Goal: Information Seeking & Learning: Check status

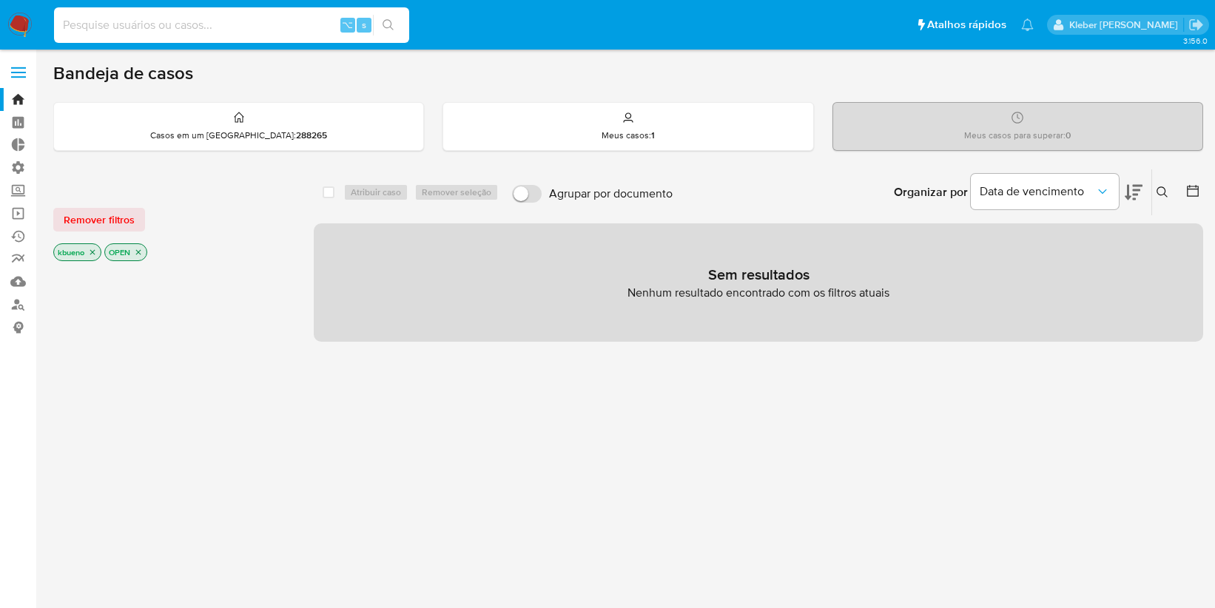
click at [124, 27] on input at bounding box center [231, 25] width 355 height 19
paste input "556387538"
type input "556387538"
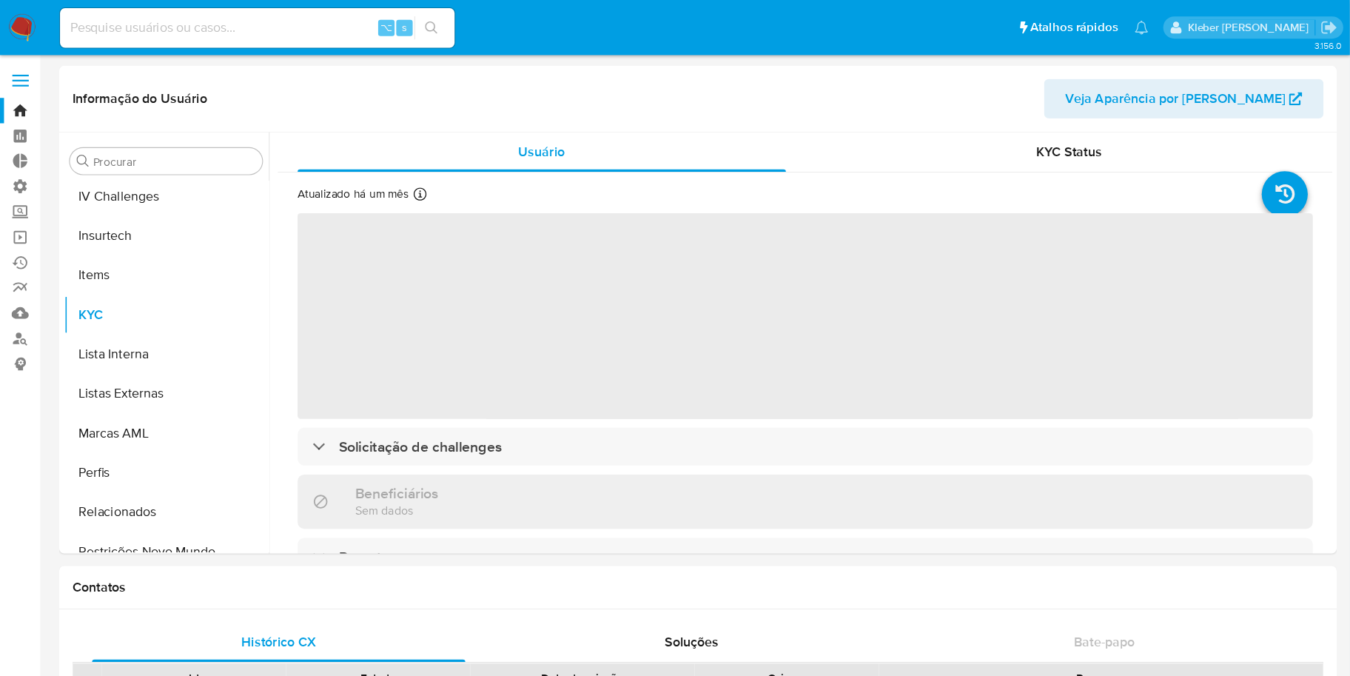
scroll to position [661, 0]
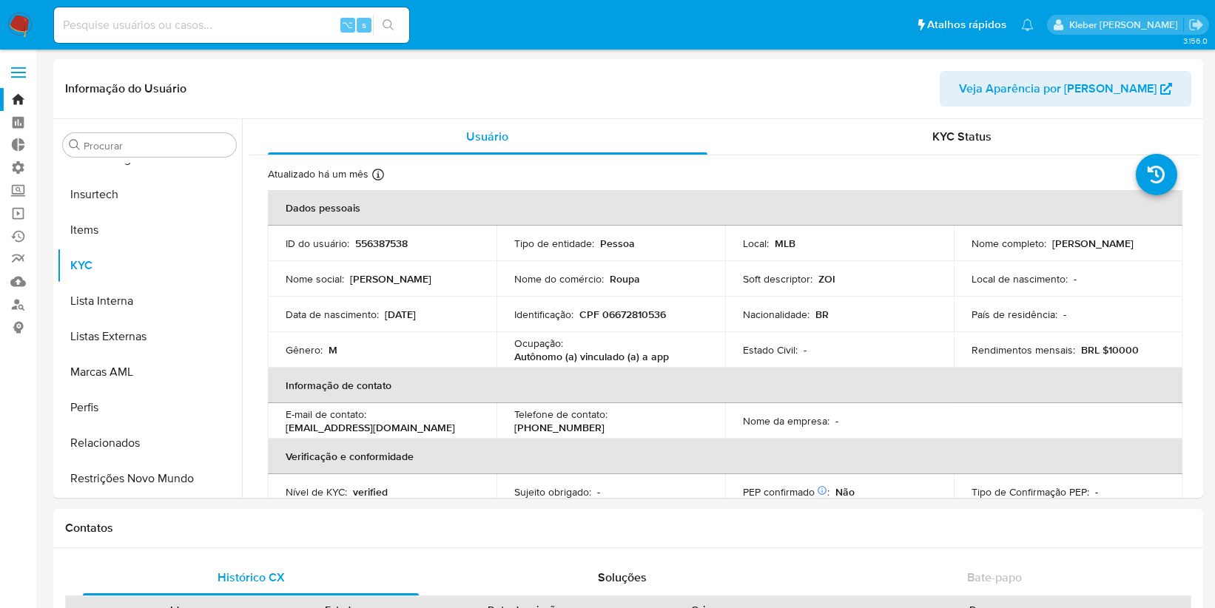
select select "10"
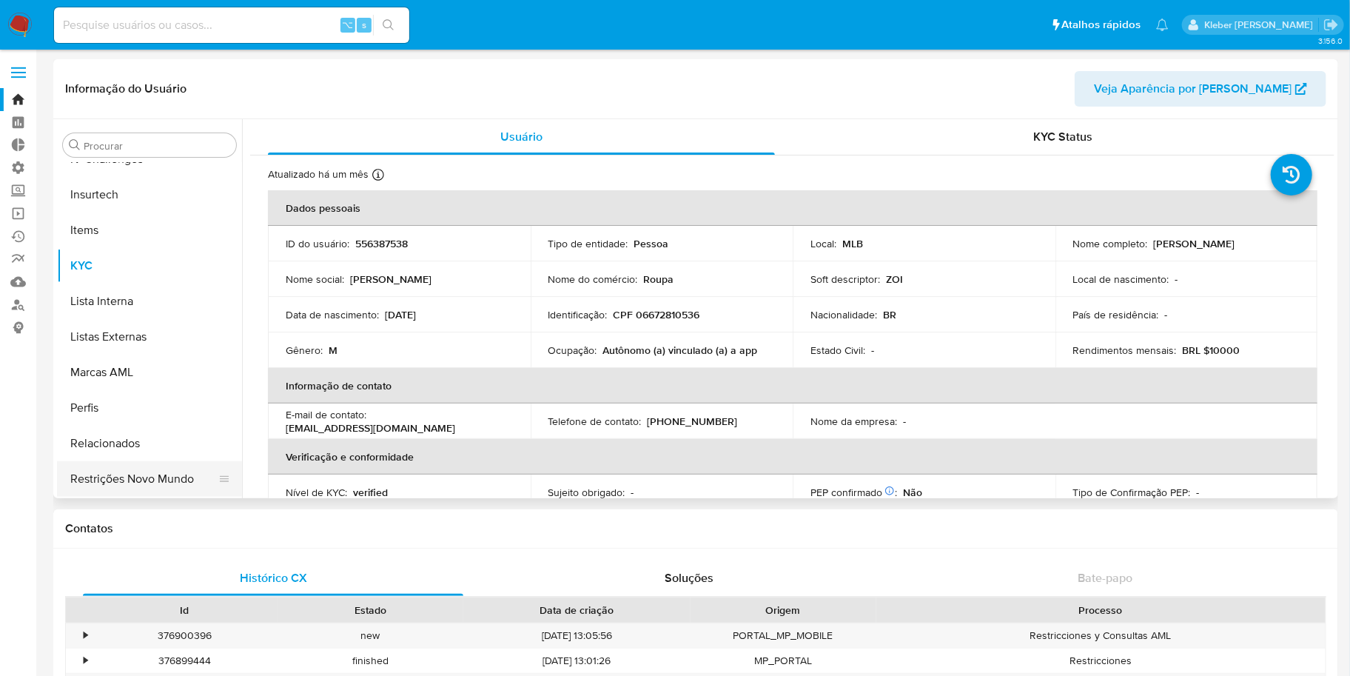
click at [146, 476] on button "Restrições Novo Mundo" at bounding box center [143, 479] width 173 height 36
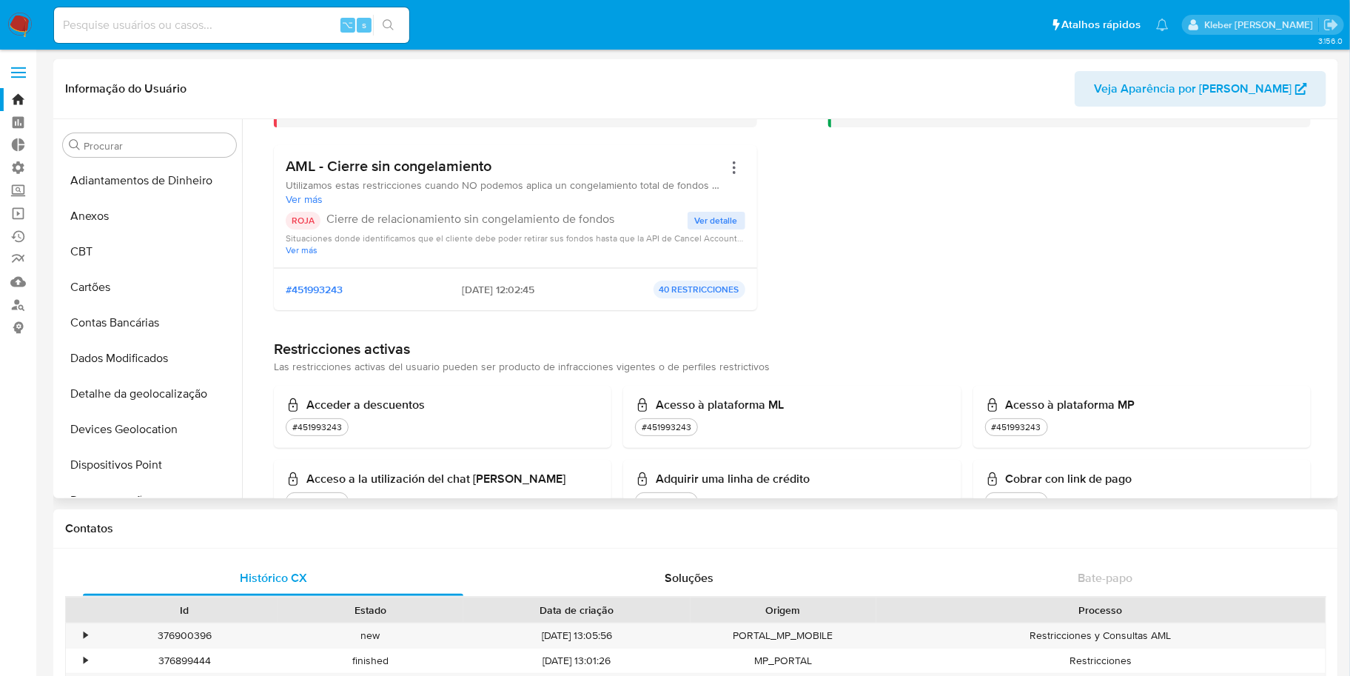
scroll to position [128, 0]
click at [178, 30] on input at bounding box center [231, 25] width 355 height 19
paste input "513057087"
type input "513057087"
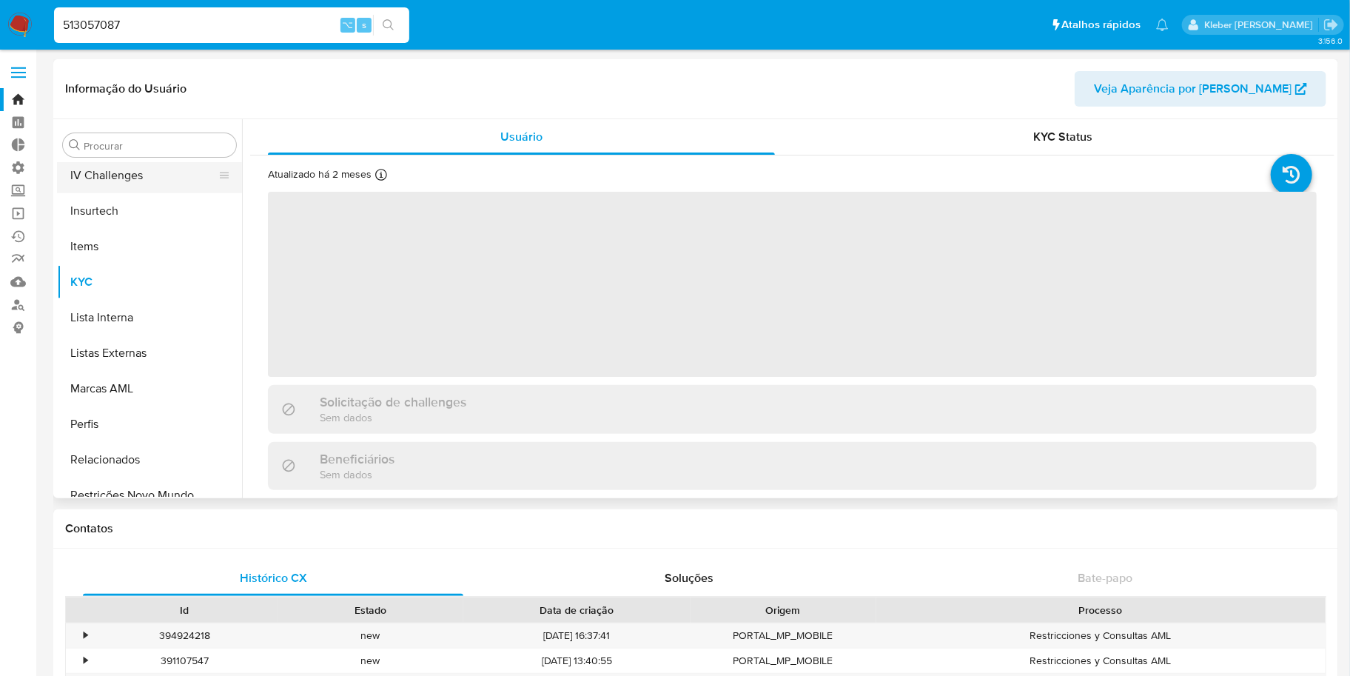
scroll to position [660, 0]
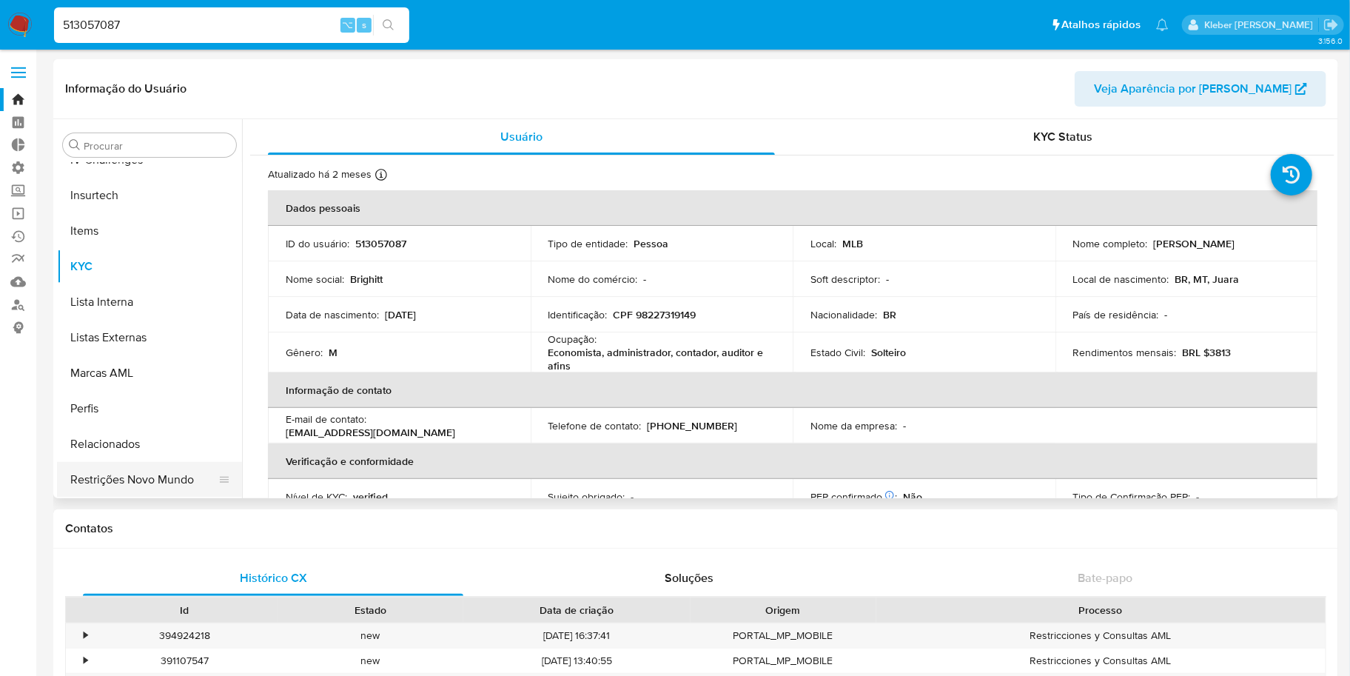
click at [154, 480] on button "Restrições Novo Mundo" at bounding box center [143, 480] width 173 height 36
select select "10"
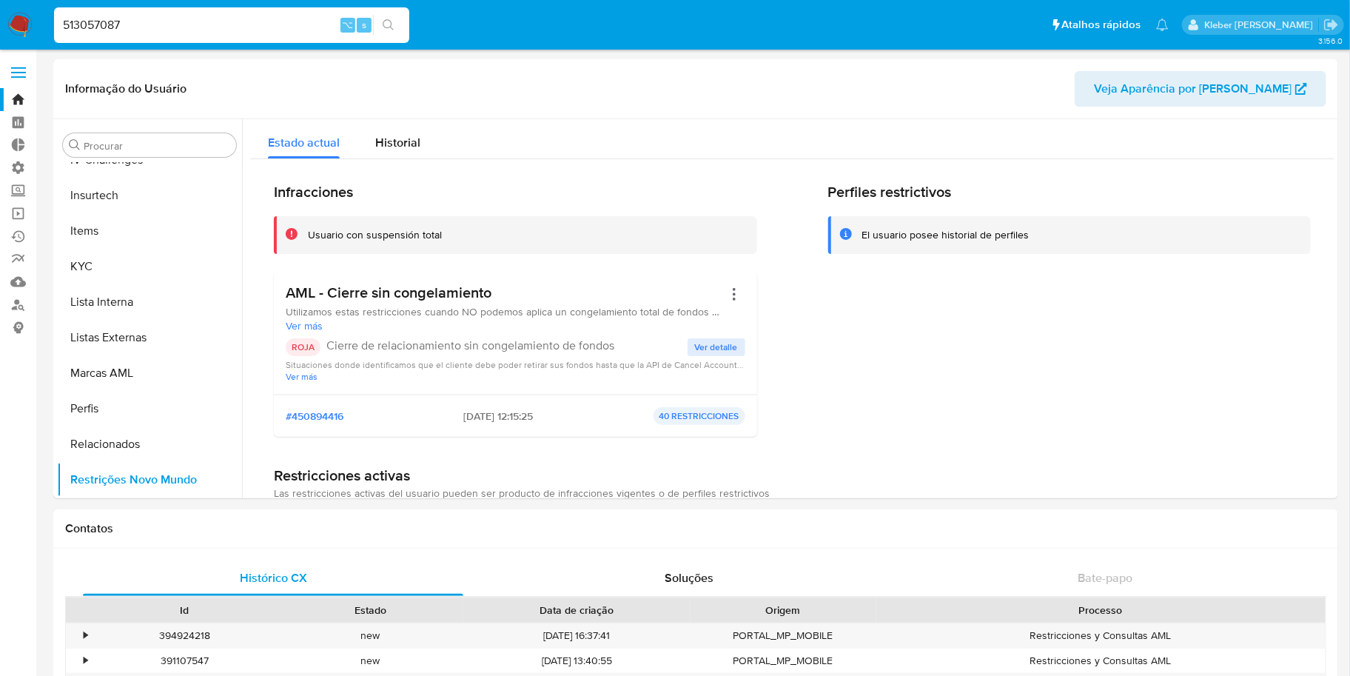
drag, startPoint x: 218, startPoint y: 27, endPoint x: 41, endPoint y: 23, distance: 176.1
click at [41, 23] on nav "Pausado Ver notificaciones 513057087 ⌥ s Atalhos rápidos Presiona las siguiente…" at bounding box center [675, 25] width 1350 height 50
paste input "283760609"
type input "283760609"
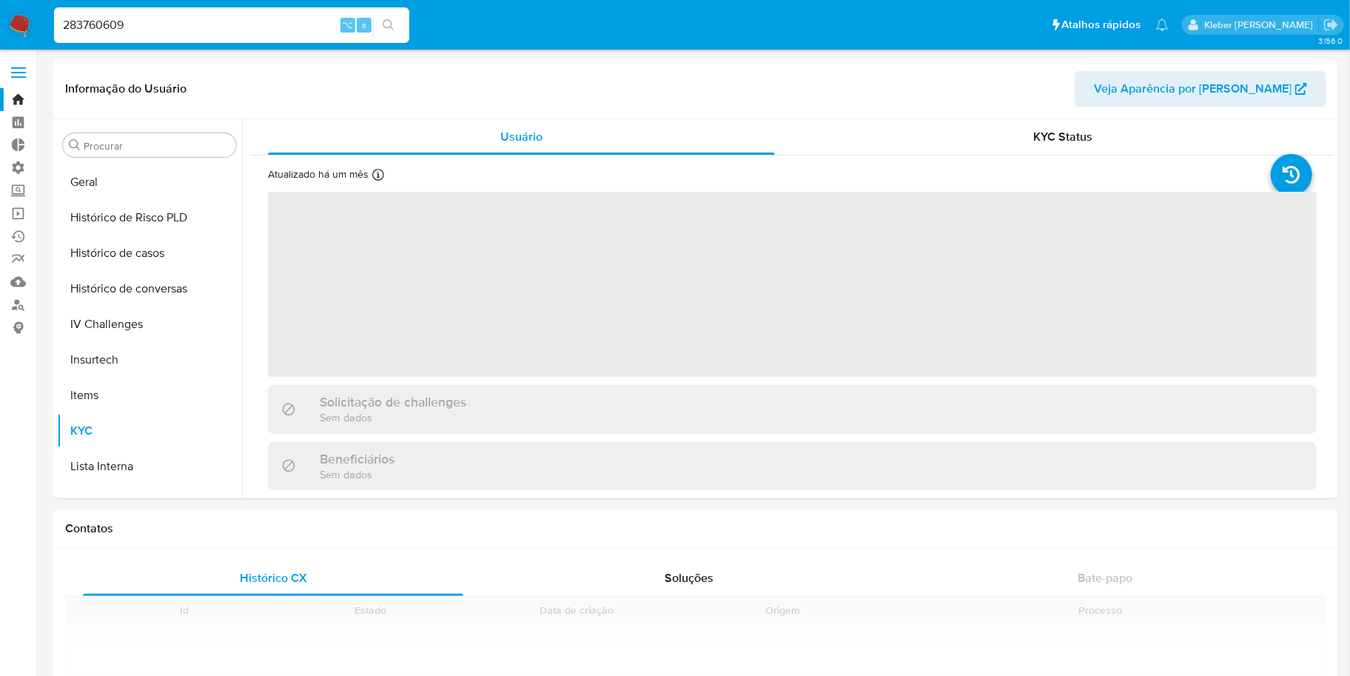
scroll to position [660, 0]
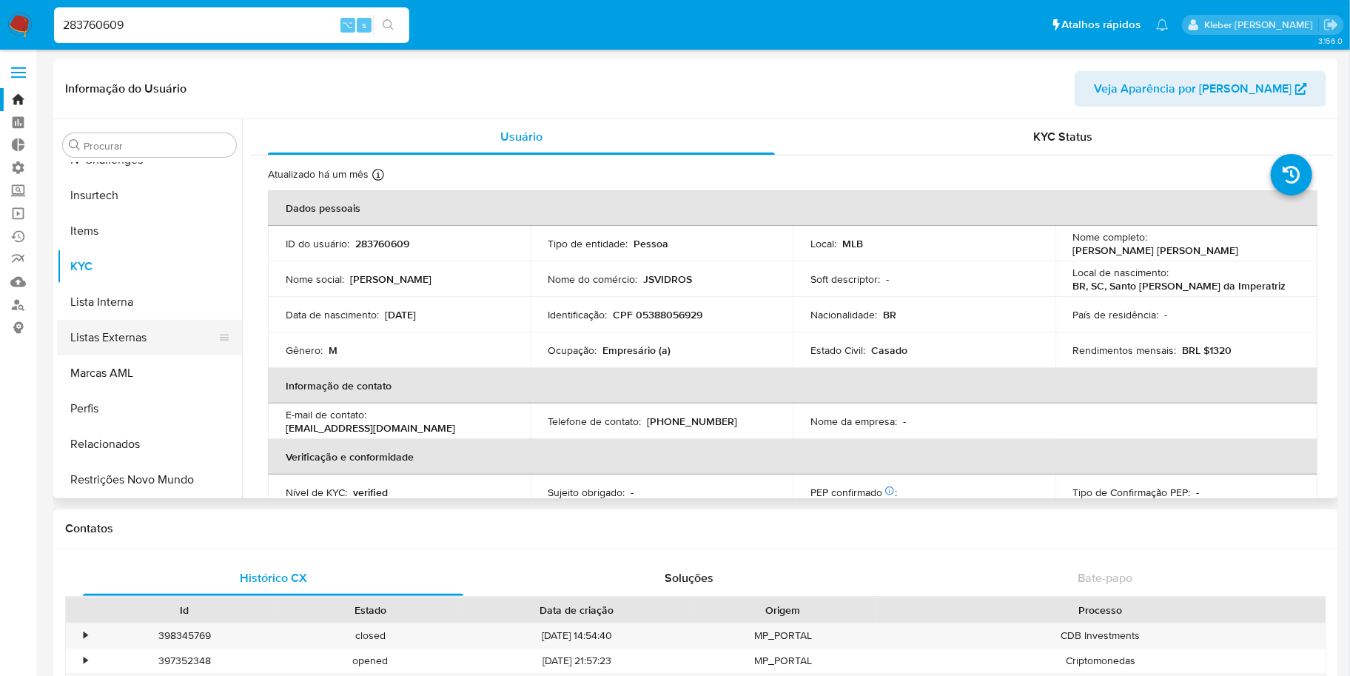
select select "10"
click at [157, 481] on button "Restrições Novo Mundo" at bounding box center [143, 480] width 173 height 36
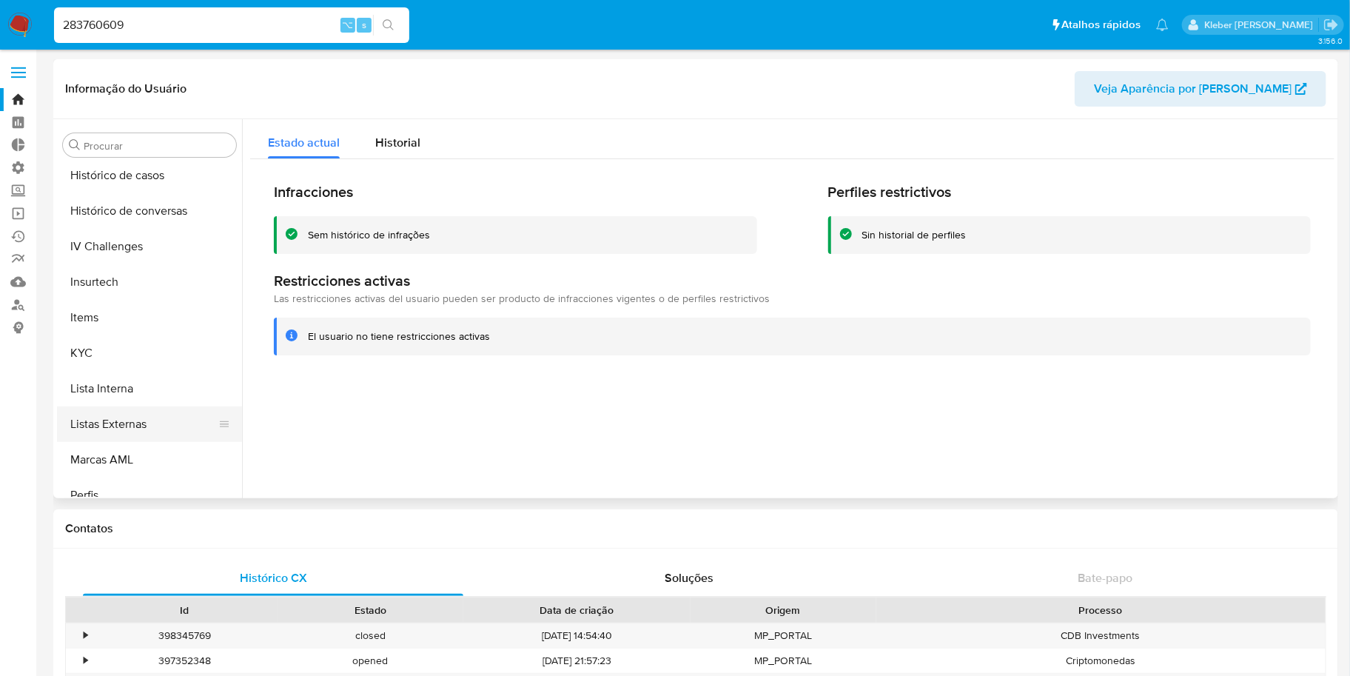
scroll to position [441, 0]
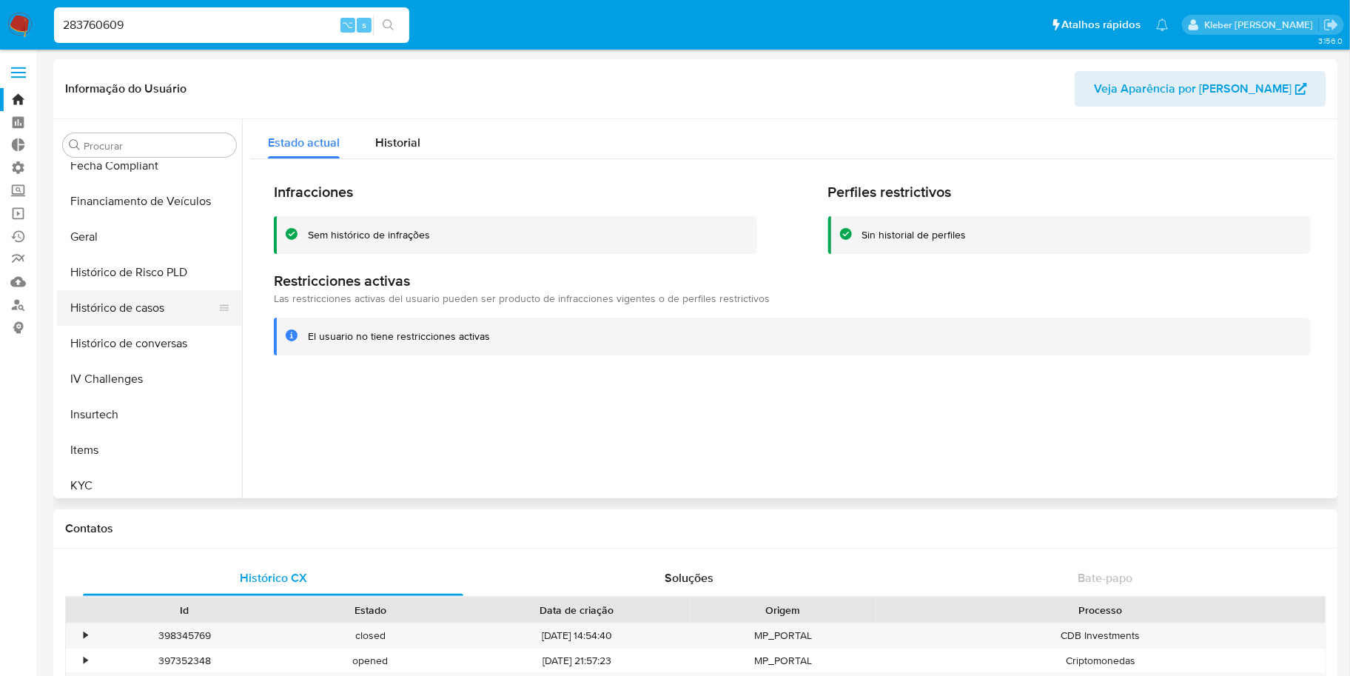
click at [142, 306] on button "Histórico de casos" at bounding box center [143, 308] width 173 height 36
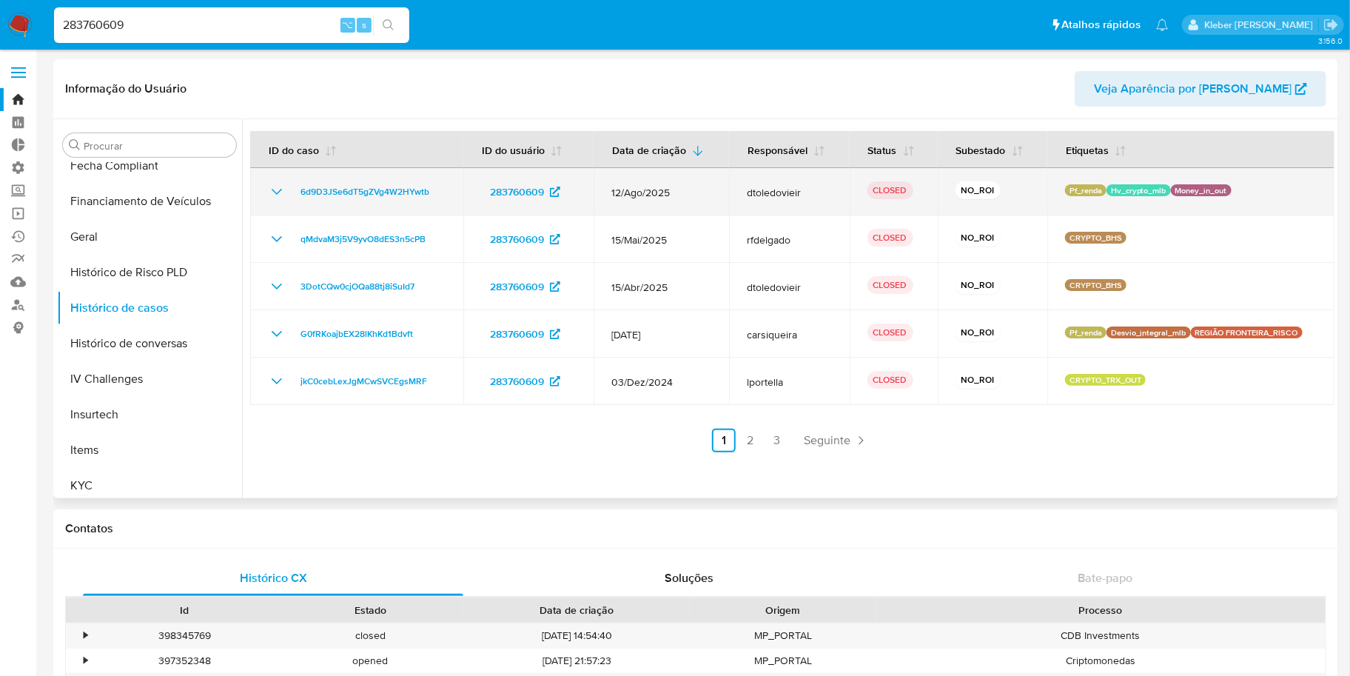
click at [282, 191] on icon "Mostrar/Ocultar" at bounding box center [277, 192] width 18 height 18
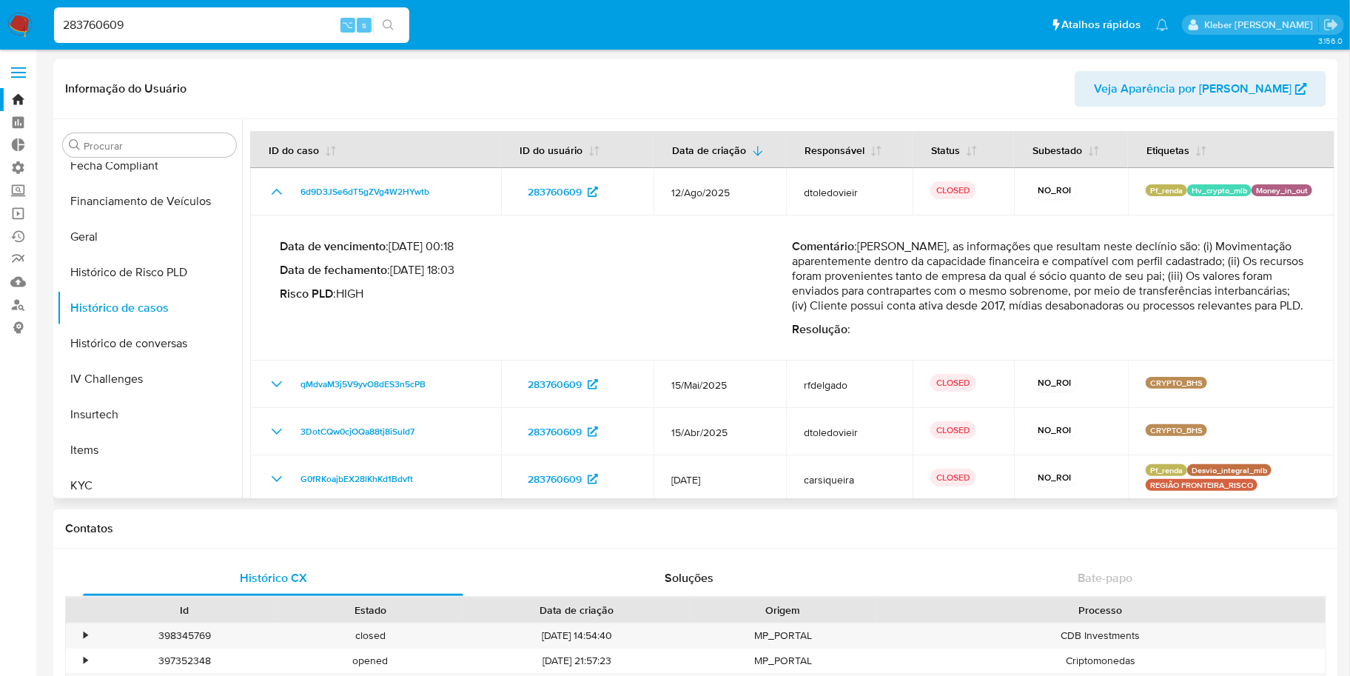
drag, startPoint x: 842, startPoint y: 278, endPoint x: 1200, endPoint y: 277, distance: 358.1
click at [1200, 277] on p "Comentário : [PERSON_NAME], as informações que resultam neste declínio são: (i)…" at bounding box center [1048, 276] width 513 height 74
drag, startPoint x: 872, startPoint y: 292, endPoint x: 1119, endPoint y: 286, distance: 247.9
click at [1119, 286] on p "Comentário : [PERSON_NAME], as informações que resultam neste declínio são: (i)…" at bounding box center [1048, 276] width 513 height 74
drag, startPoint x: 883, startPoint y: 309, endPoint x: 1218, endPoint y: 301, distance: 335.3
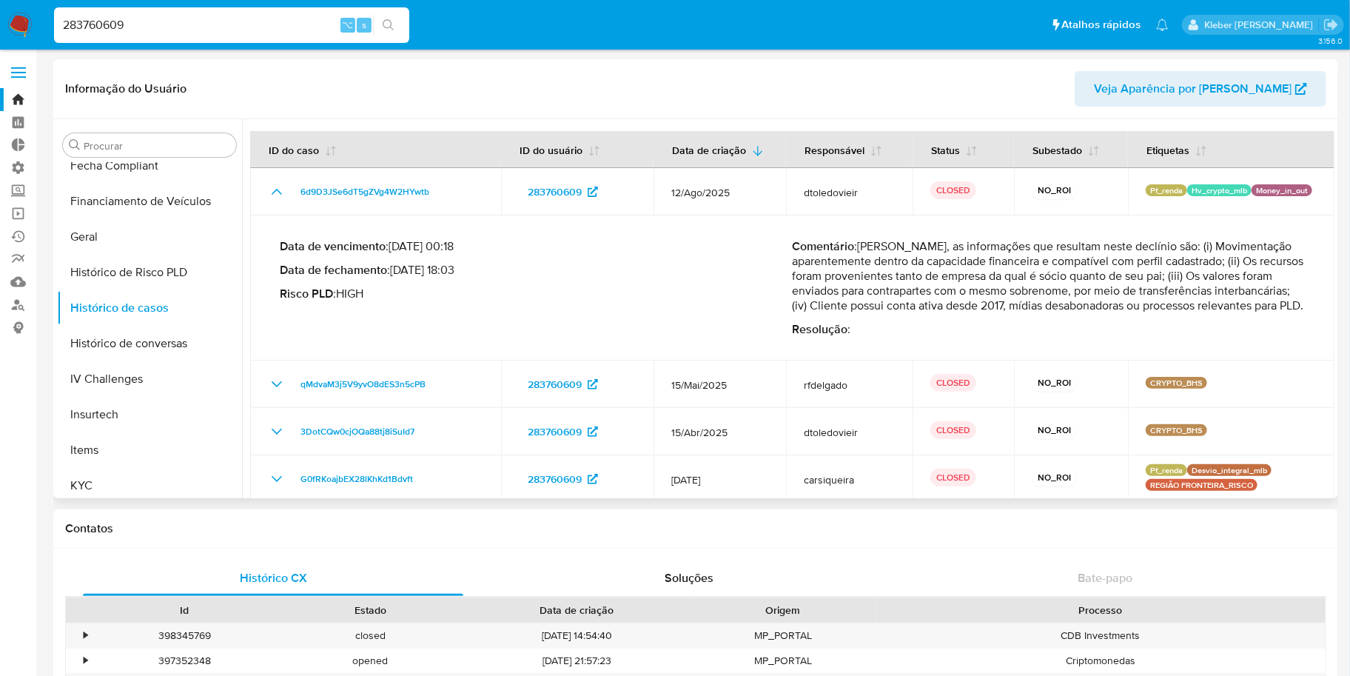
click at [1218, 301] on p "Comentário : [PERSON_NAME], as informações que resultam neste declínio são: (i)…" at bounding box center [1048, 276] width 513 height 74
drag, startPoint x: 820, startPoint y: 323, endPoint x: 890, endPoint y: 320, distance: 70.4
click at [890, 313] on p "Comentário : [PERSON_NAME], as informações que resultam neste declínio são: (i)…" at bounding box center [1048, 276] width 513 height 74
click at [974, 306] on p "Comentário : [PERSON_NAME], as informações que resultam neste declínio são: (i)…" at bounding box center [1048, 276] width 513 height 74
drag, startPoint x: 162, startPoint y: 24, endPoint x: 36, endPoint y: 22, distance: 125.8
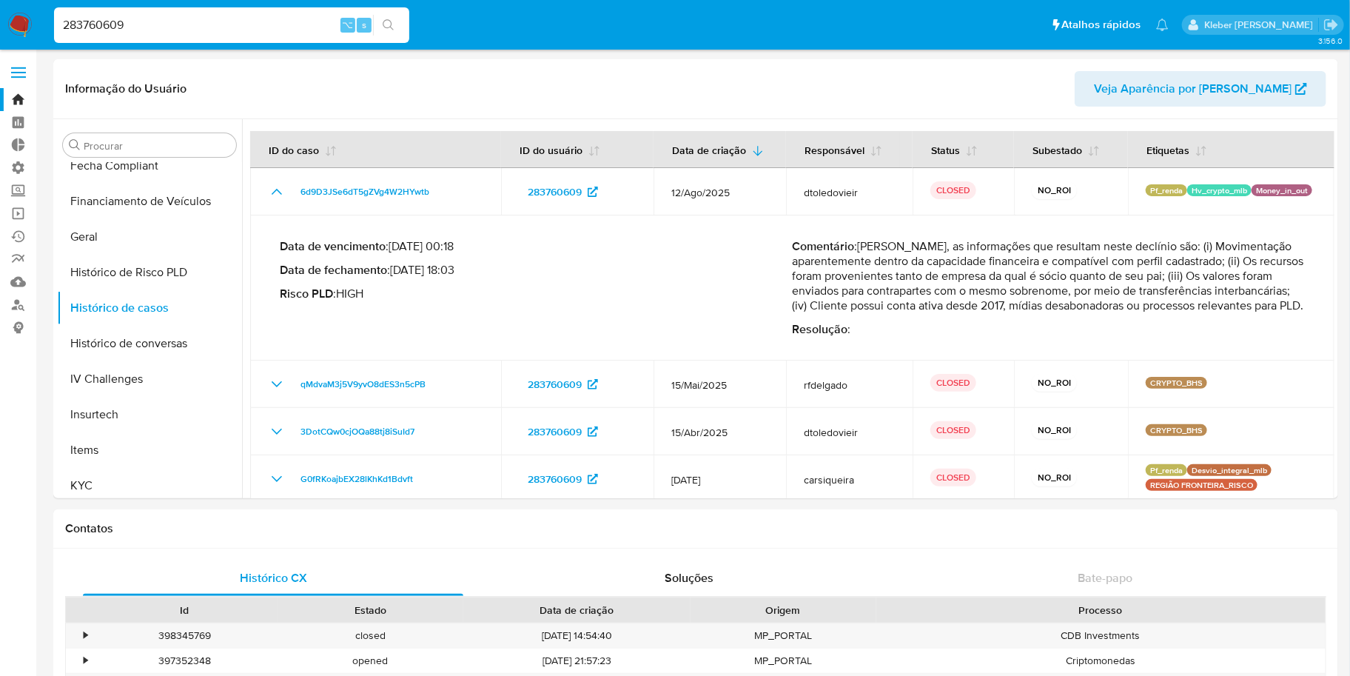
click at [36, 22] on nav "Pausado Ver notificaciones 283760609 ⌥ s Atalhos rápidos Presiona las siguiente…" at bounding box center [675, 25] width 1350 height 50
paste input "1453570716"
type input "1453570716"
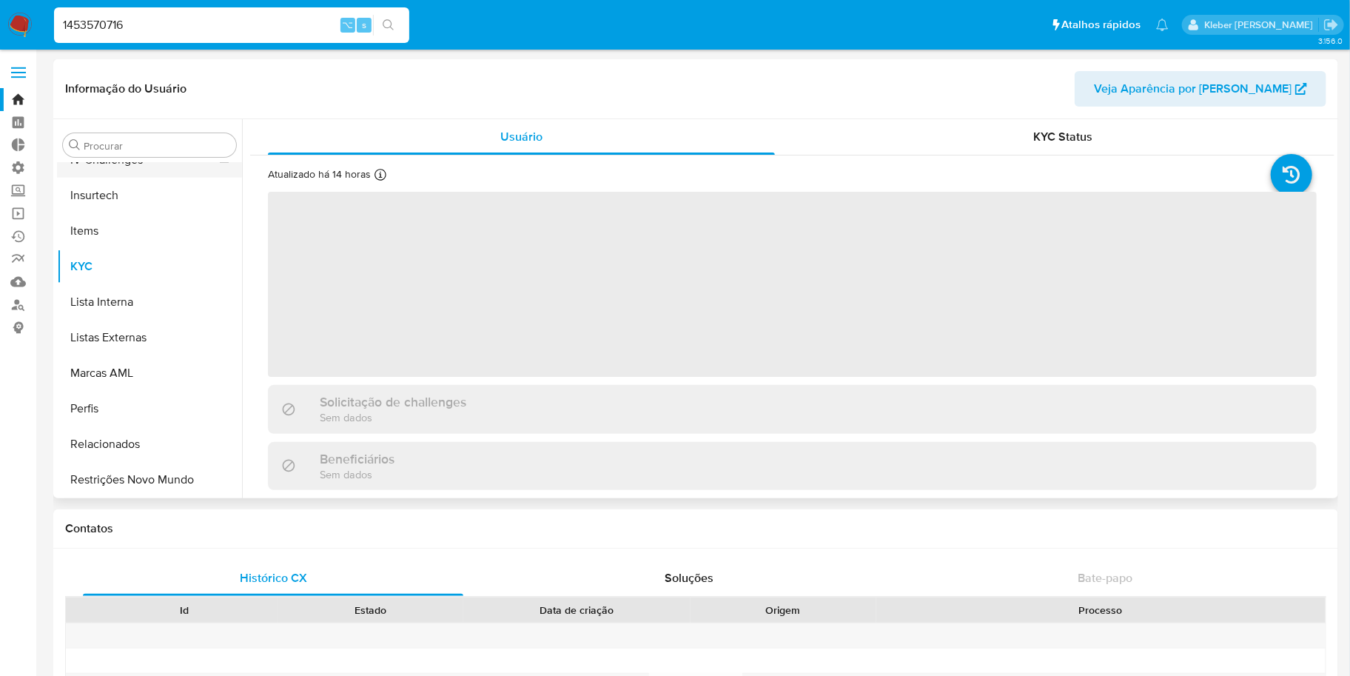
scroll to position [659, 0]
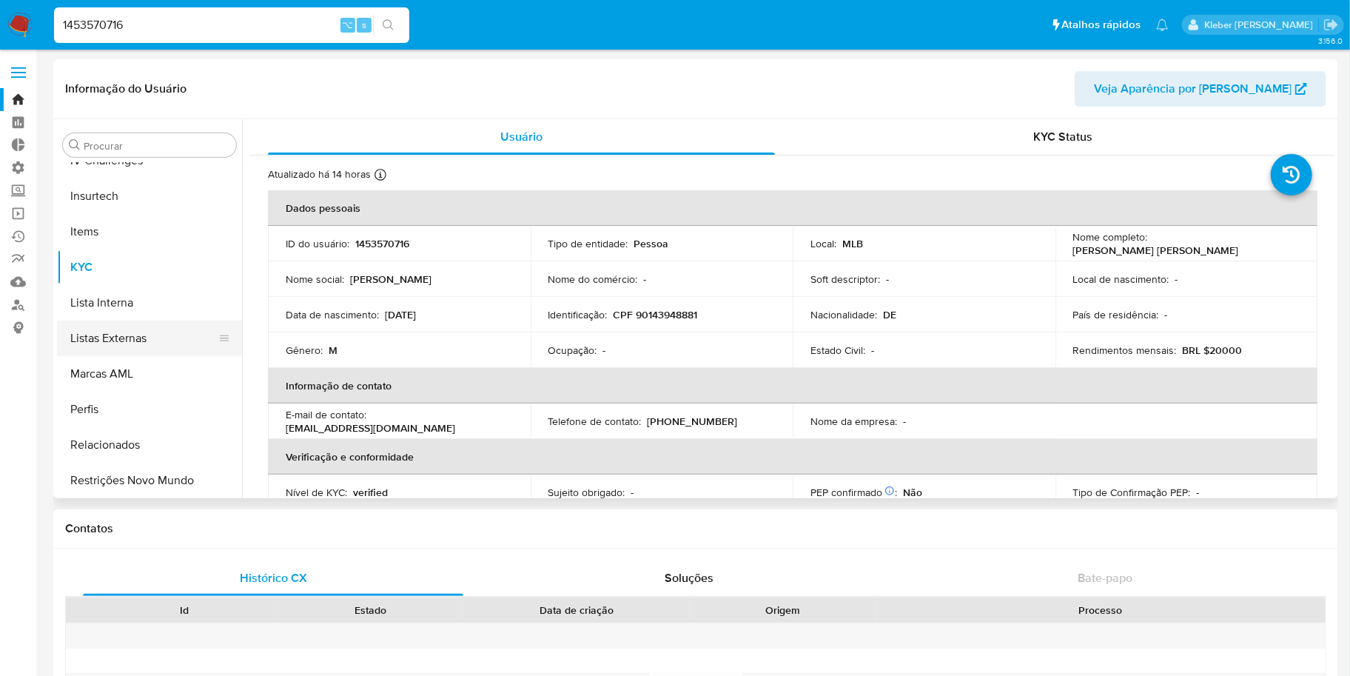
select select "10"
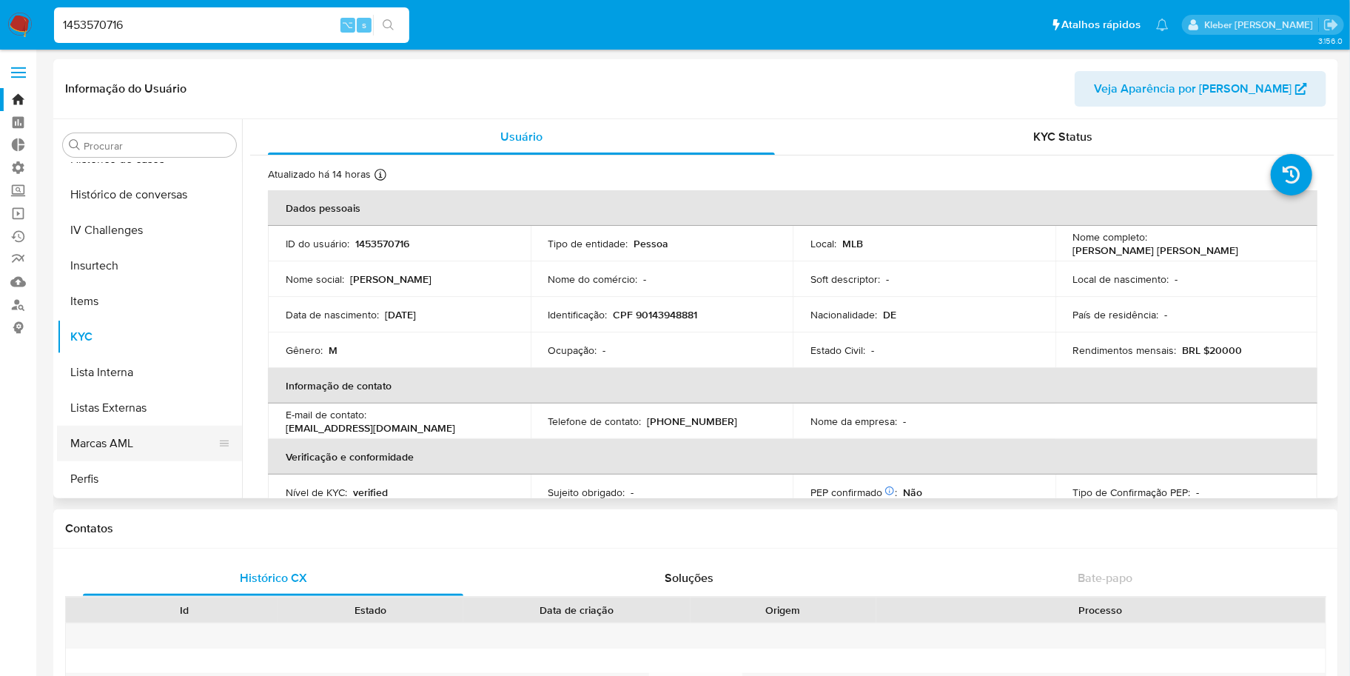
scroll to position [286, 0]
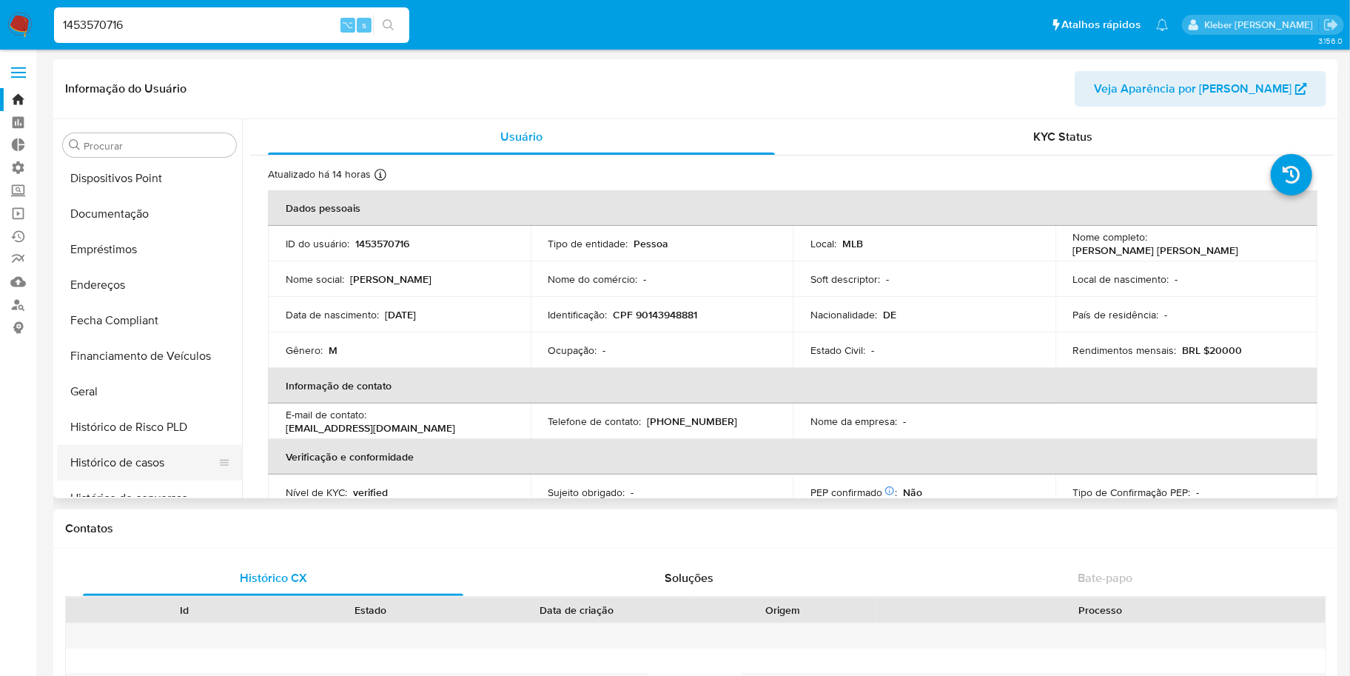
click at [138, 460] on button "Histórico de casos" at bounding box center [143, 463] width 173 height 36
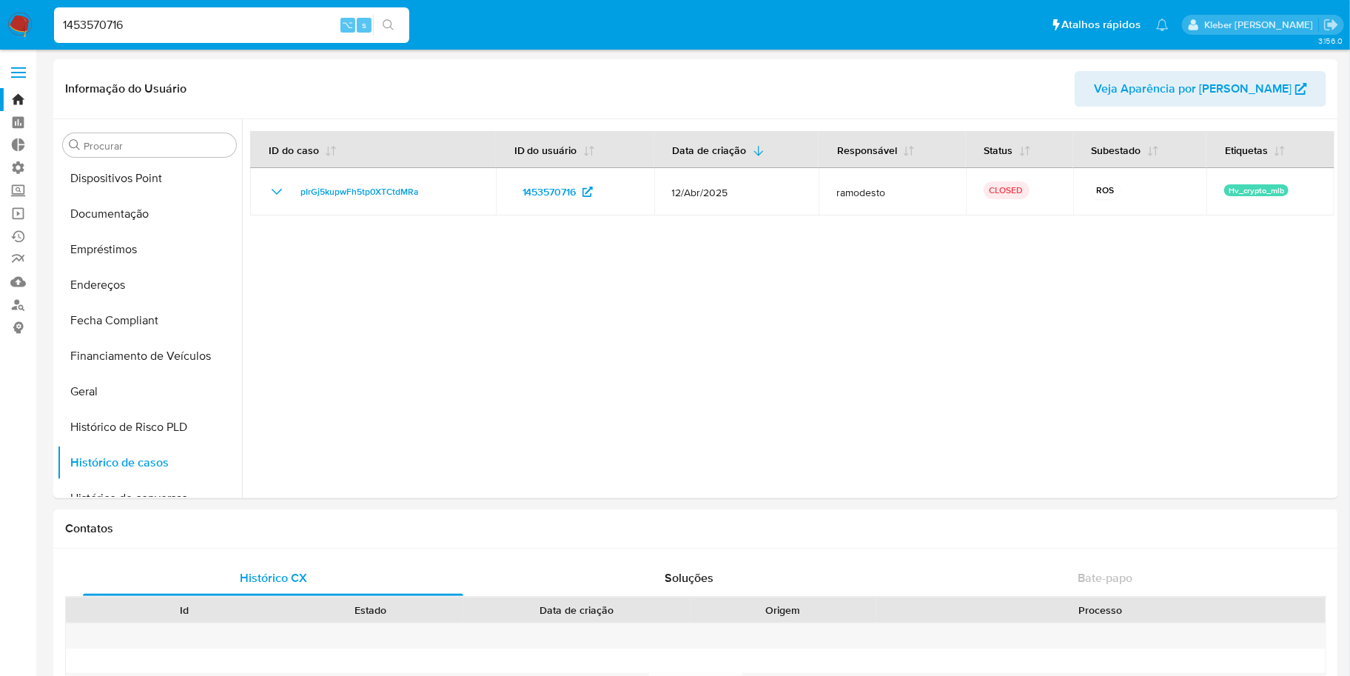
drag, startPoint x: 137, startPoint y: 24, endPoint x: 42, endPoint y: 21, distance: 94.8
click at [42, 21] on nav "Pausado Ver notificaciones 1453570716 ⌥ s Atalhos rápidos Presiona las siguient…" at bounding box center [675, 25] width 1350 height 50
paste input "625945451"
type input "1625945451"
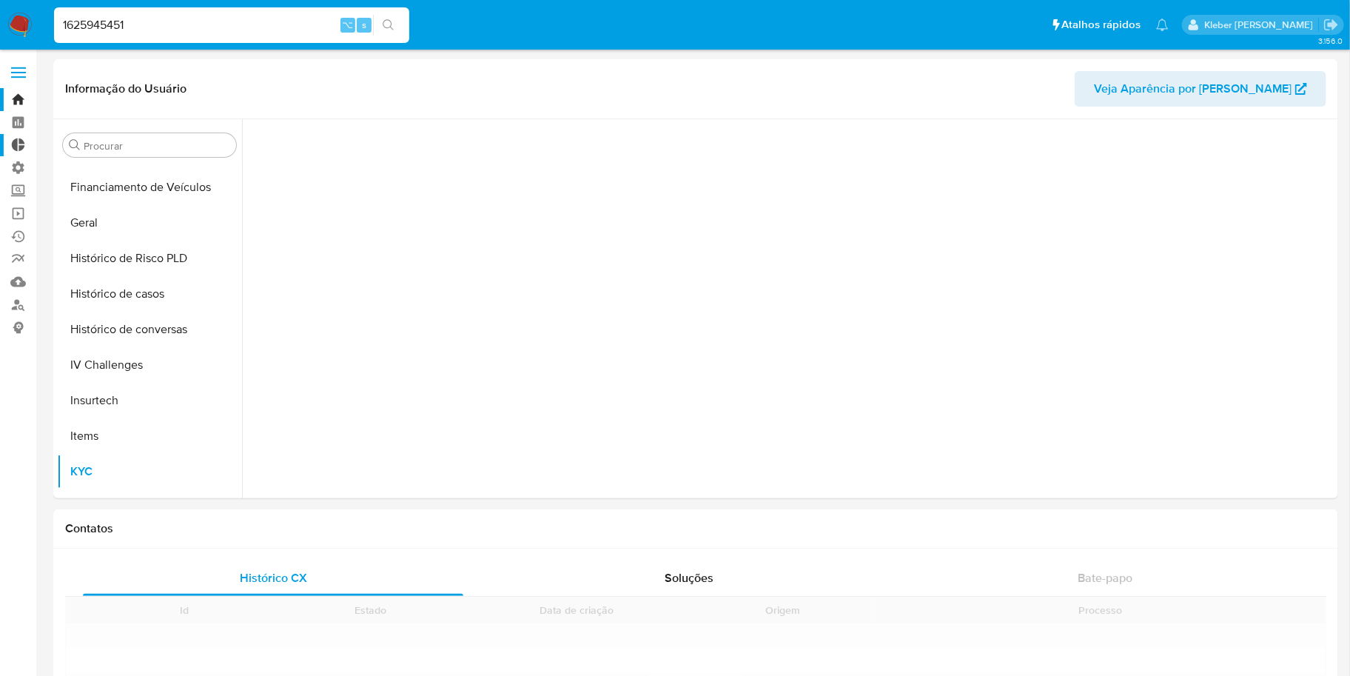
scroll to position [660, 0]
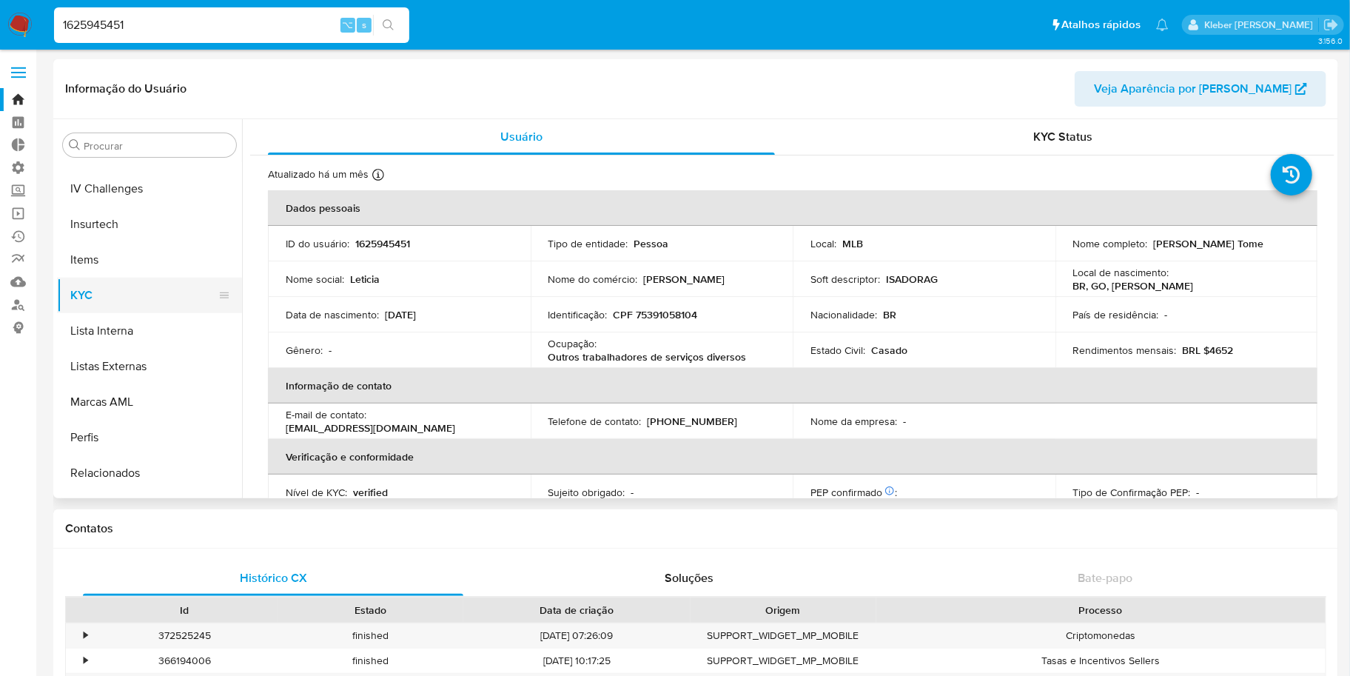
select select "10"
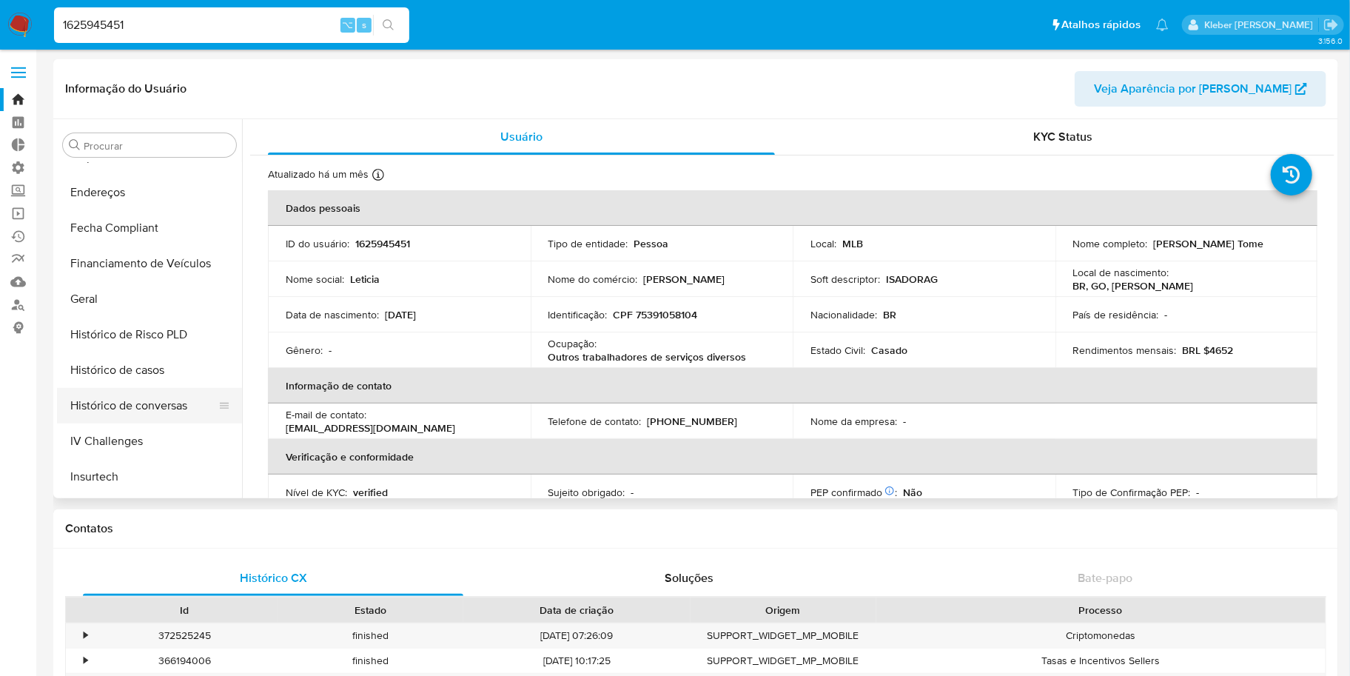
scroll to position [390, 0]
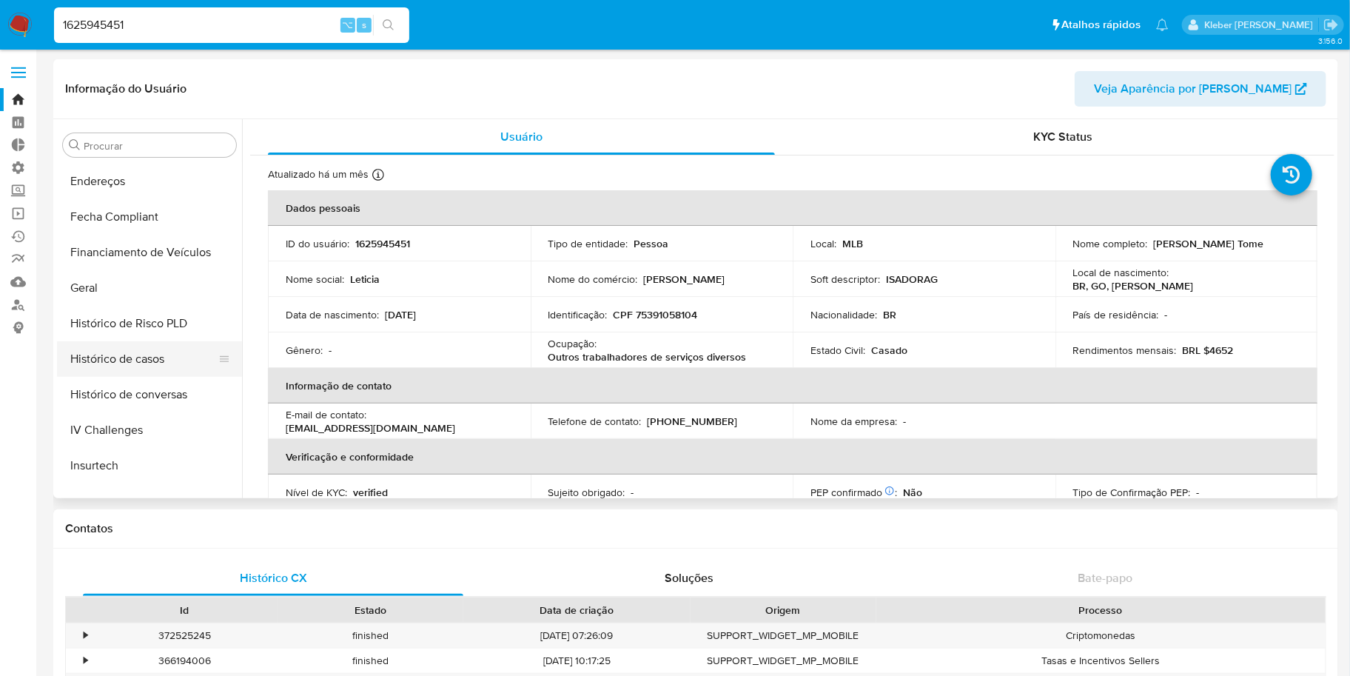
click at [139, 357] on button "Histórico de casos" at bounding box center [143, 359] width 173 height 36
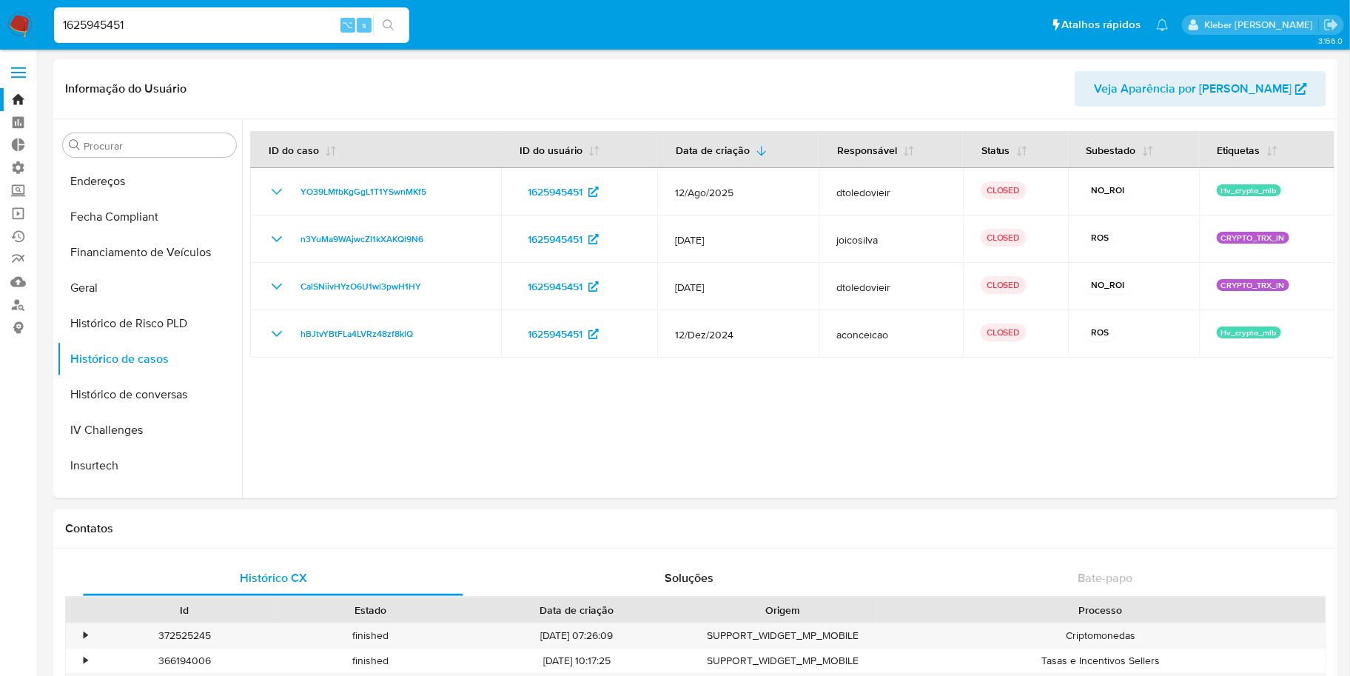
drag, startPoint x: 140, startPoint y: 26, endPoint x: 43, endPoint y: 21, distance: 97.1
click at [43, 21] on nav "Pausado Ver notificaciones 1625945451 ⌥ s Atalhos rápidos Presiona las siguient…" at bounding box center [675, 25] width 1350 height 50
paste input "362792690"
type input "362792690"
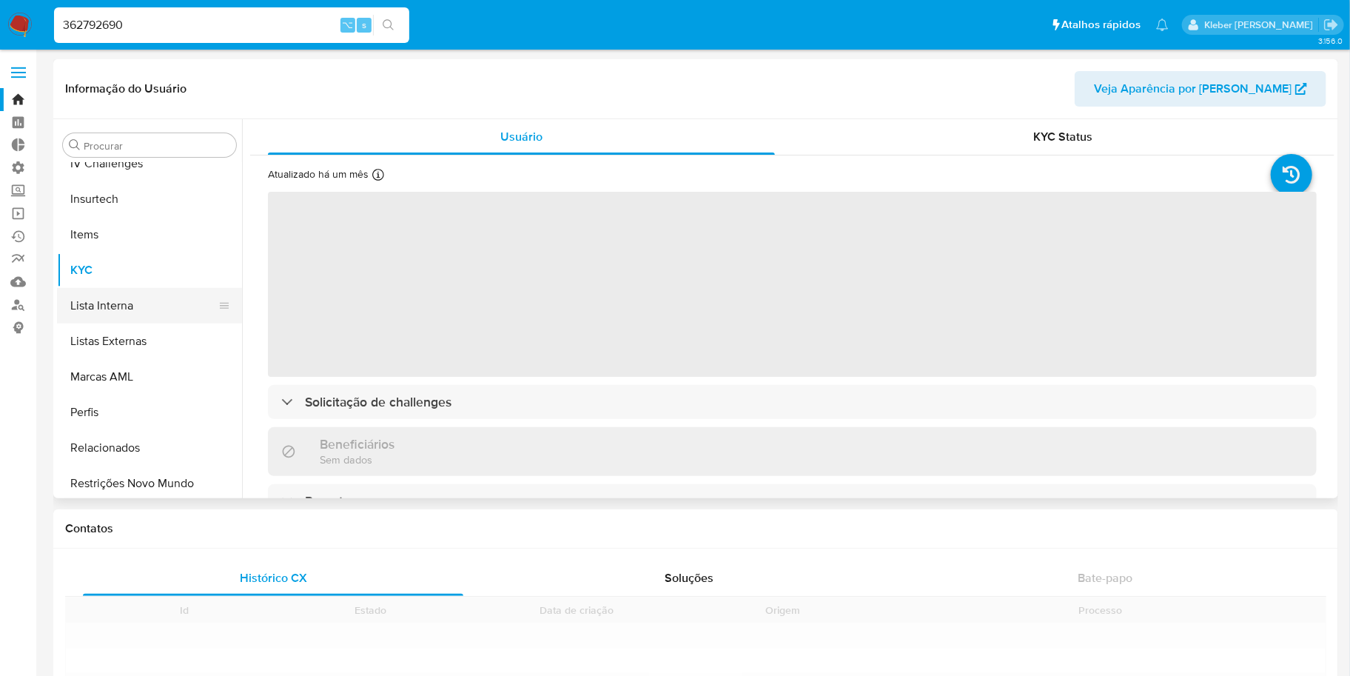
scroll to position [660, 0]
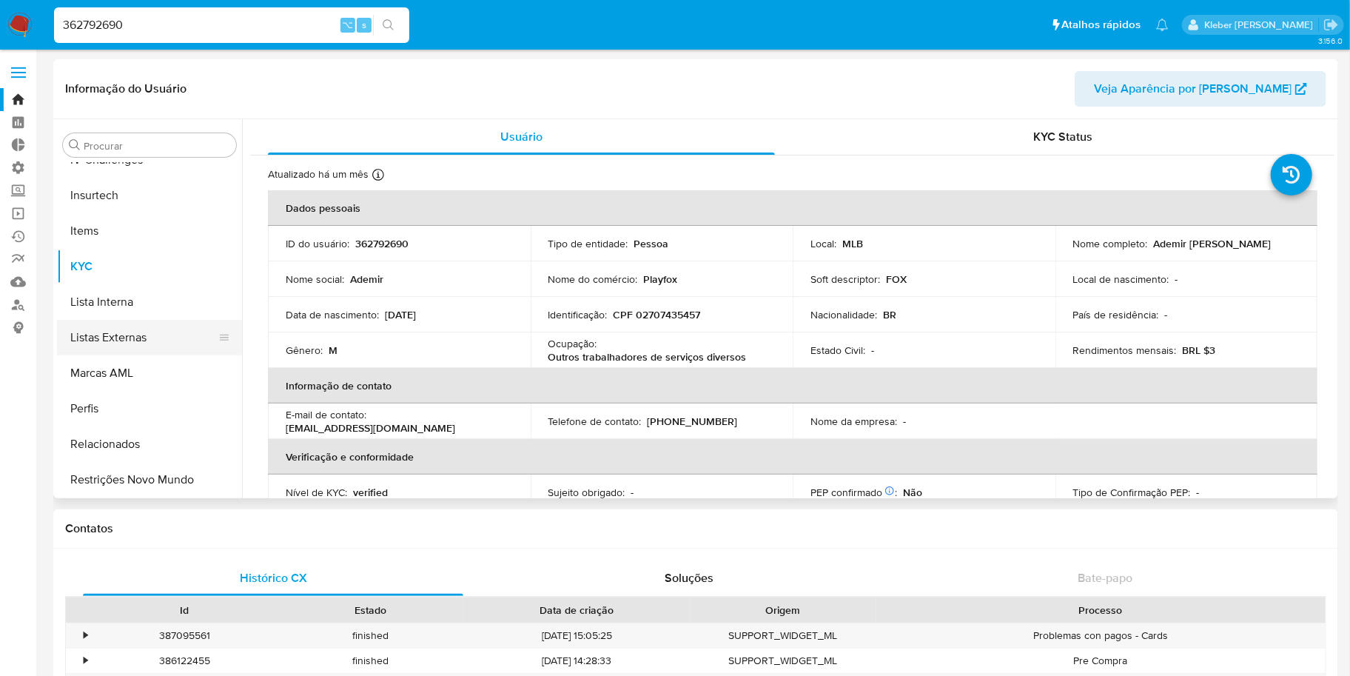
select select "10"
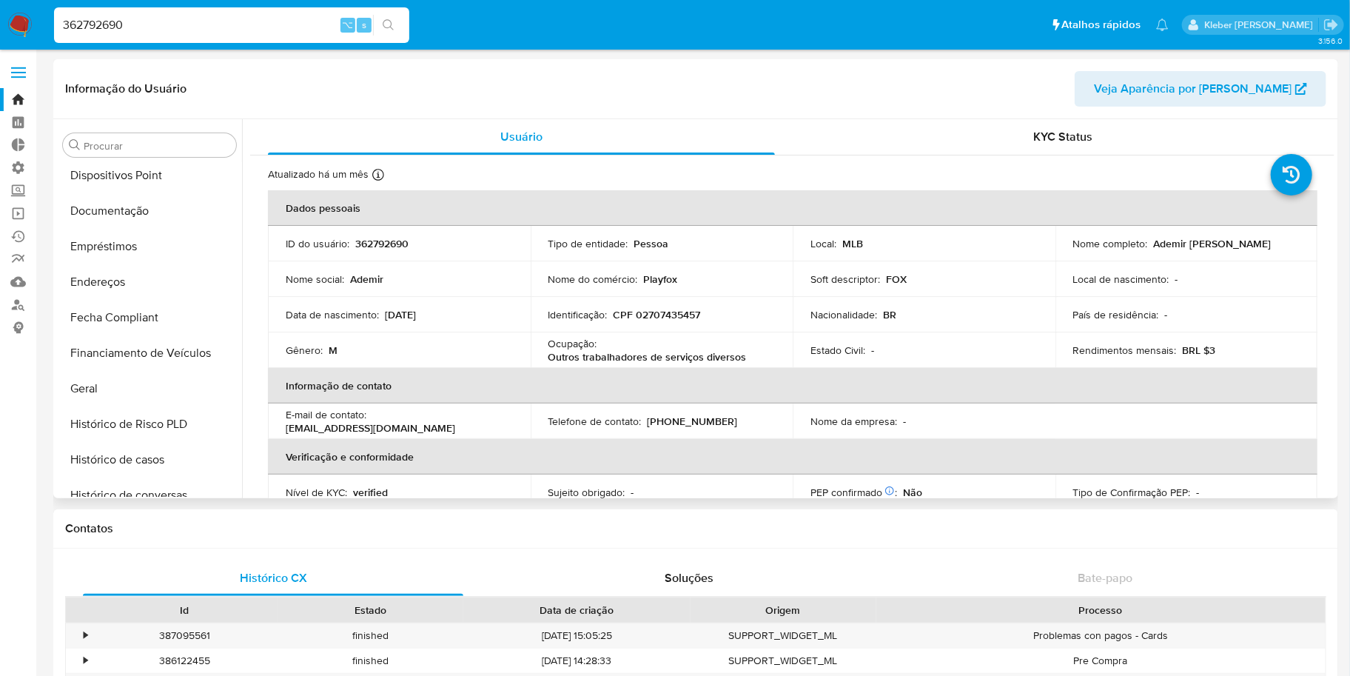
scroll to position [292, 0]
click at [149, 457] on button "Histórico de casos" at bounding box center [143, 457] width 173 height 36
